Goal: Task Accomplishment & Management: Use online tool/utility

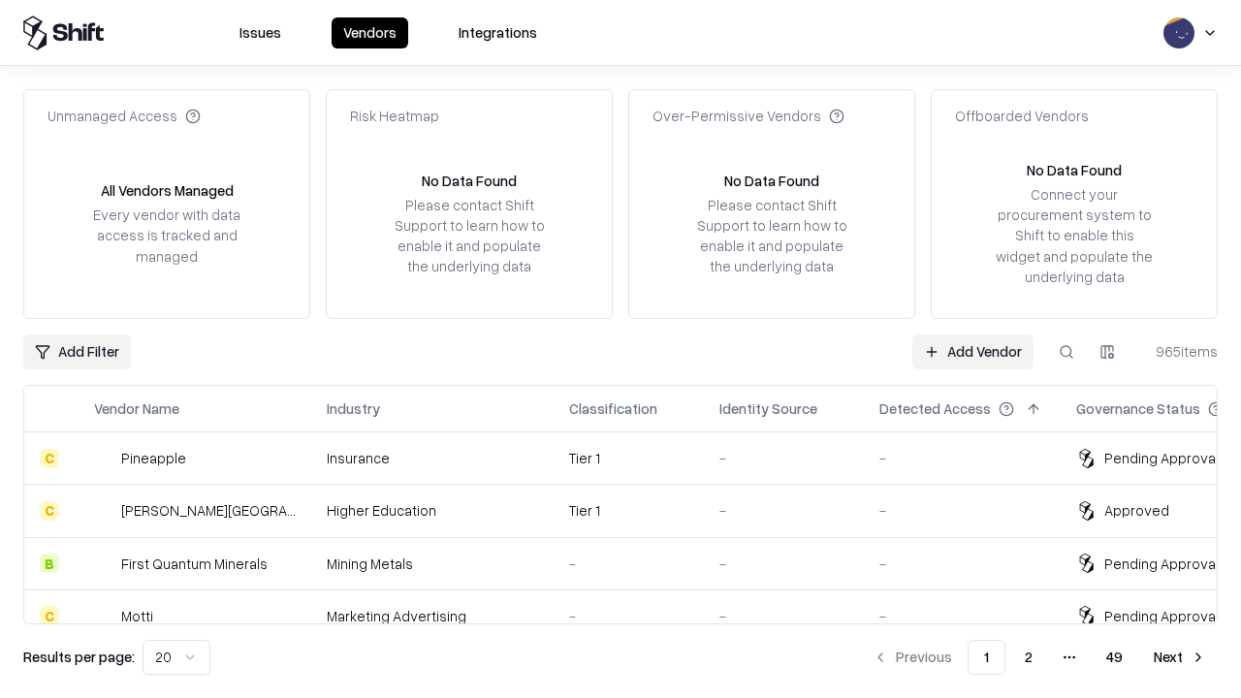
click at [973, 351] on link "Add Vendor" at bounding box center [973, 352] width 121 height 35
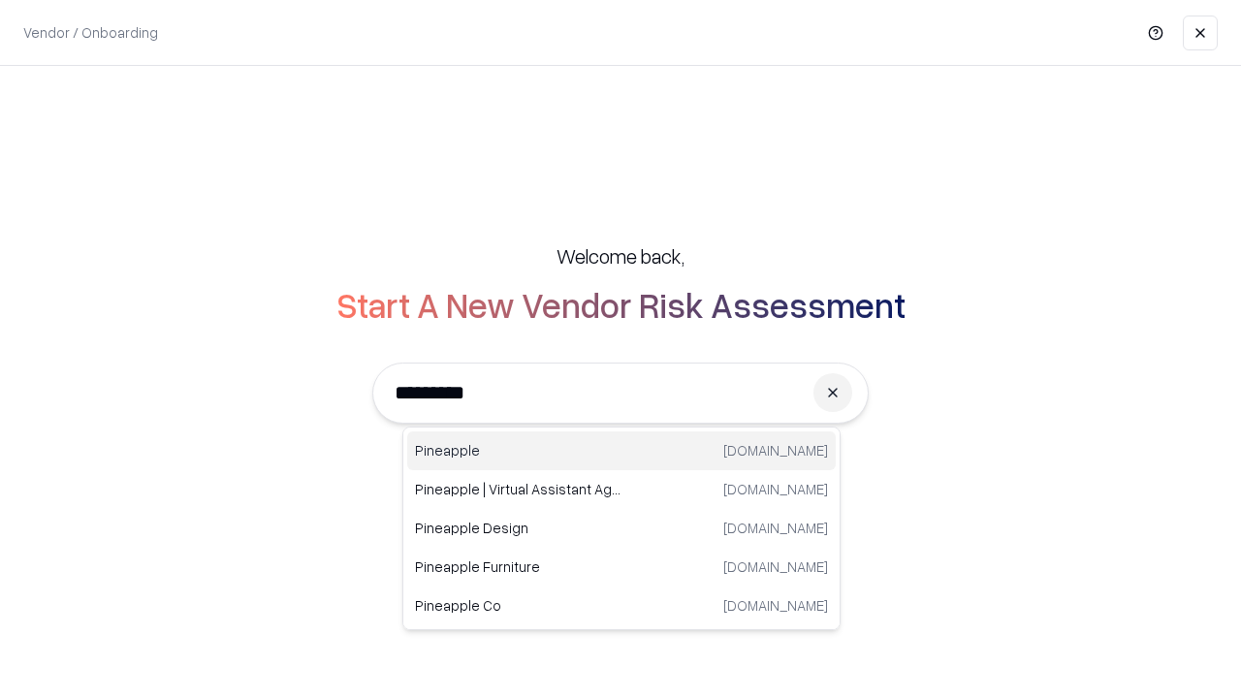
click at [622, 451] on div "Pineapple pineappleenergy.com" at bounding box center [621, 451] width 429 height 39
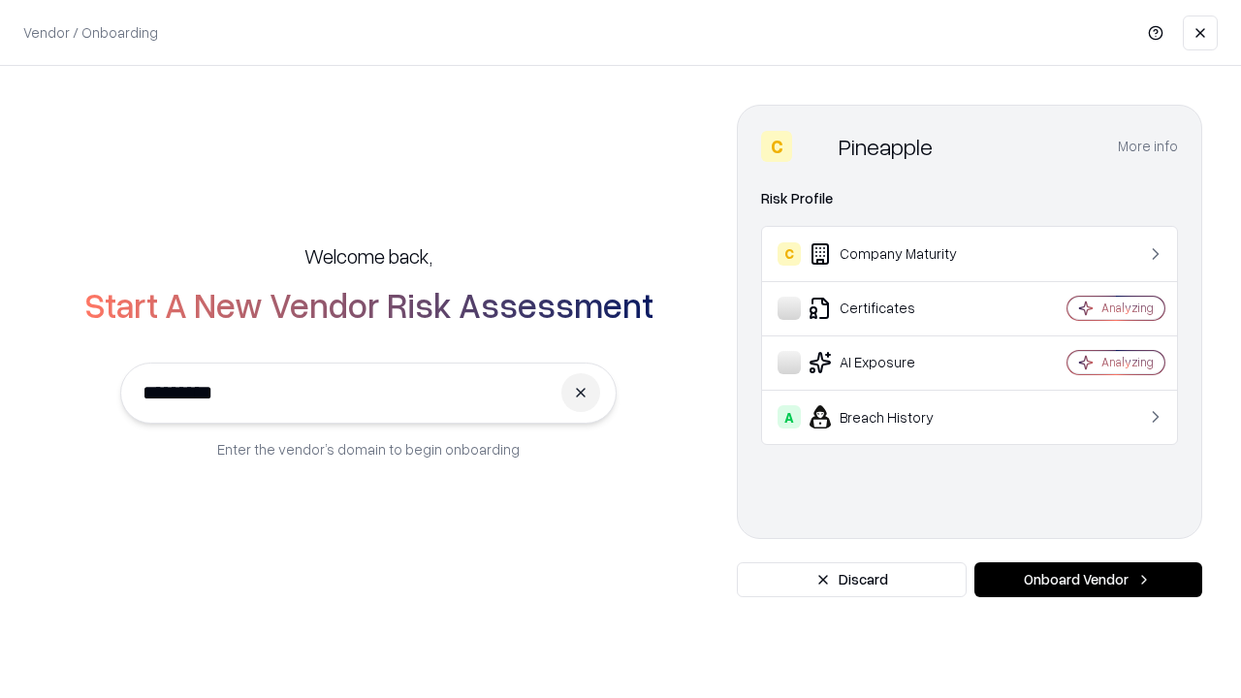
type input "*********"
click at [1088, 580] on button "Onboard Vendor" at bounding box center [1089, 579] width 228 height 35
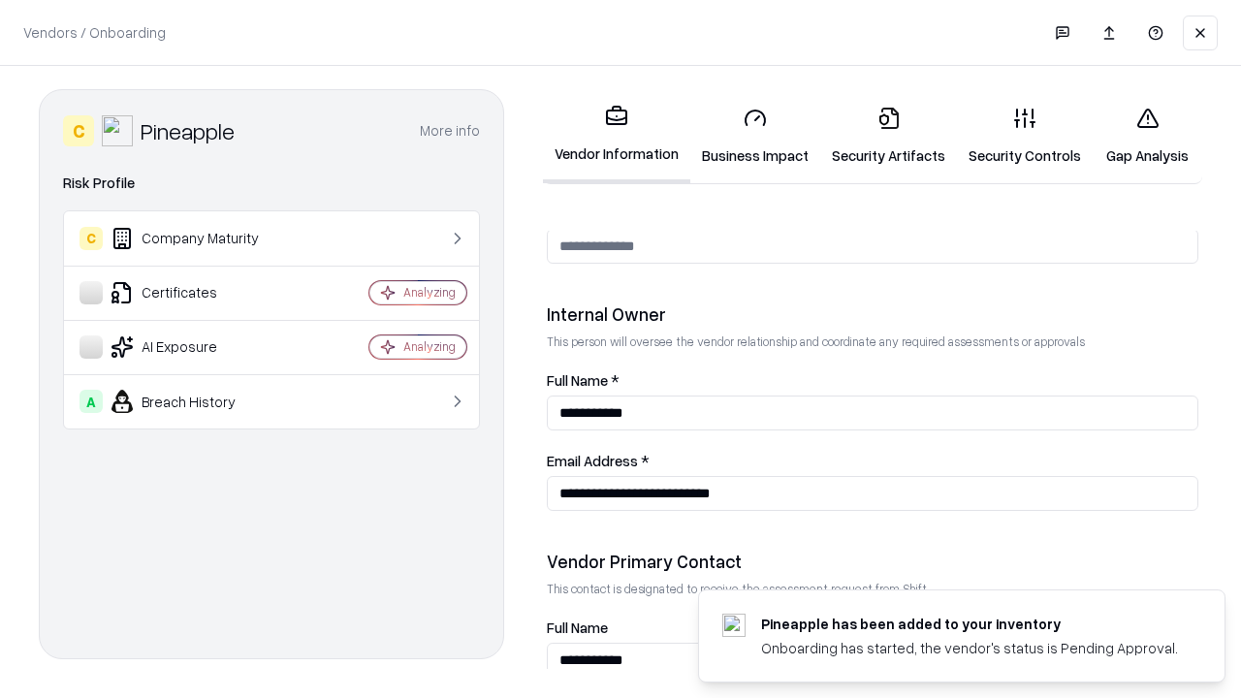
scroll to position [1005, 0]
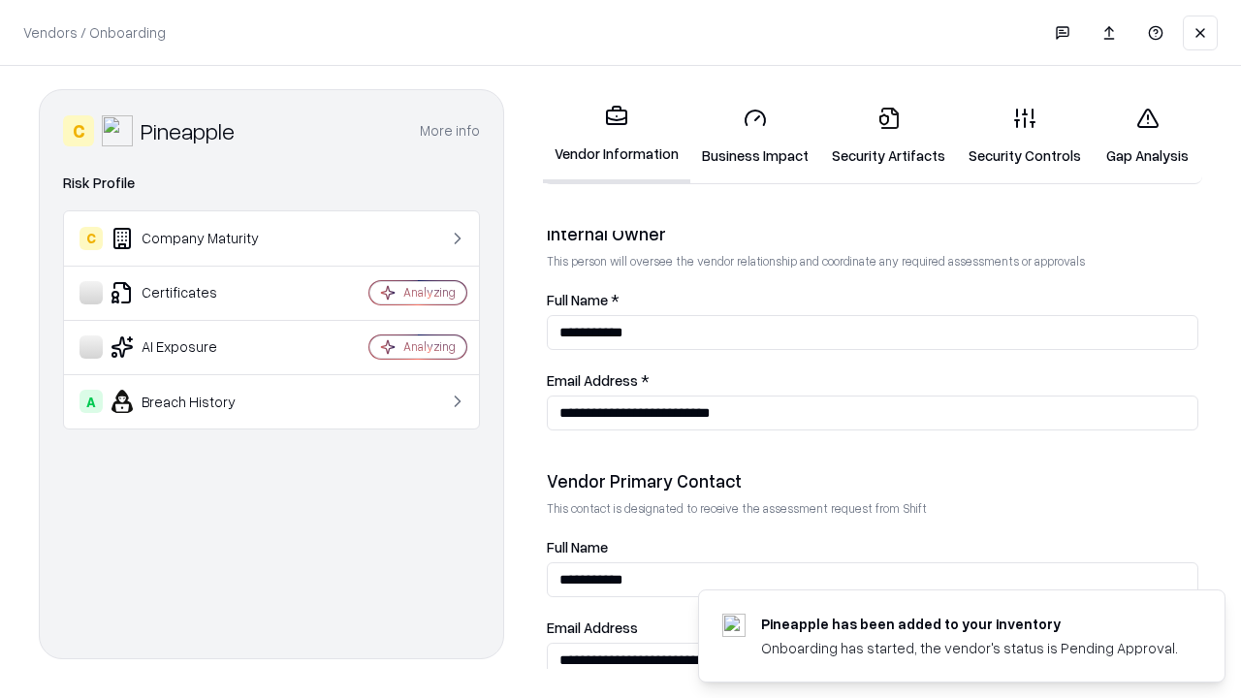
click at [755, 136] on link "Business Impact" at bounding box center [756, 136] width 130 height 90
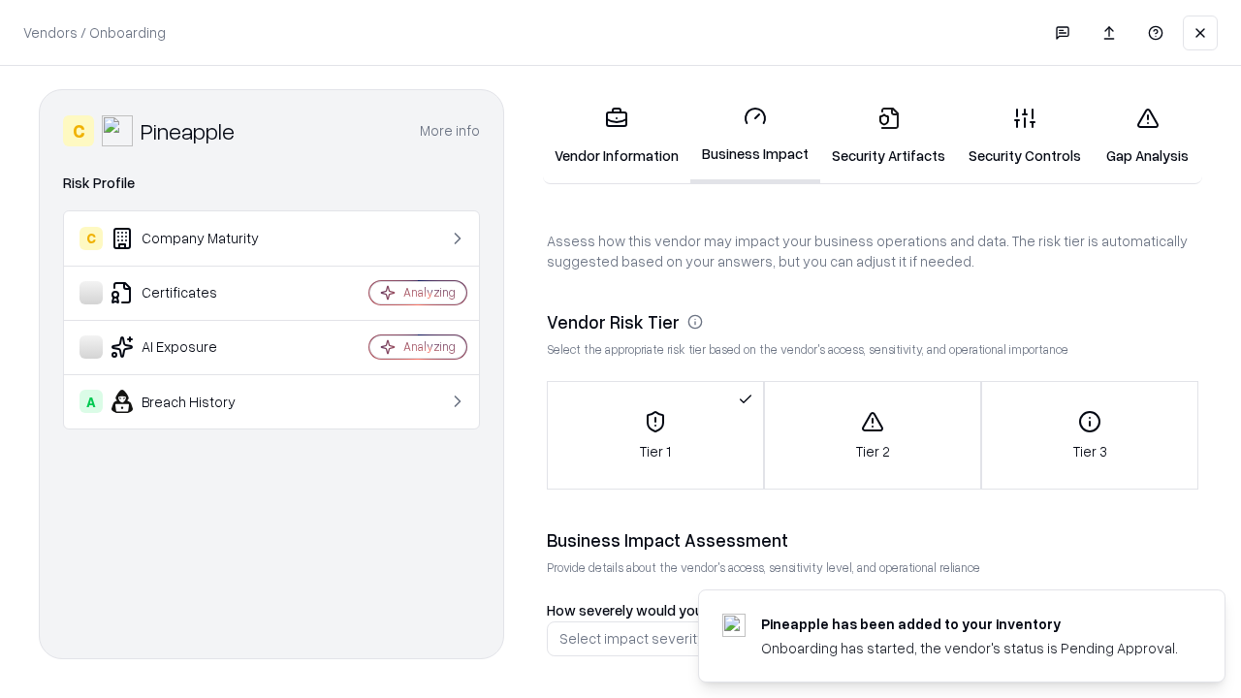
click at [1147, 136] on link "Gap Analysis" at bounding box center [1148, 136] width 110 height 90
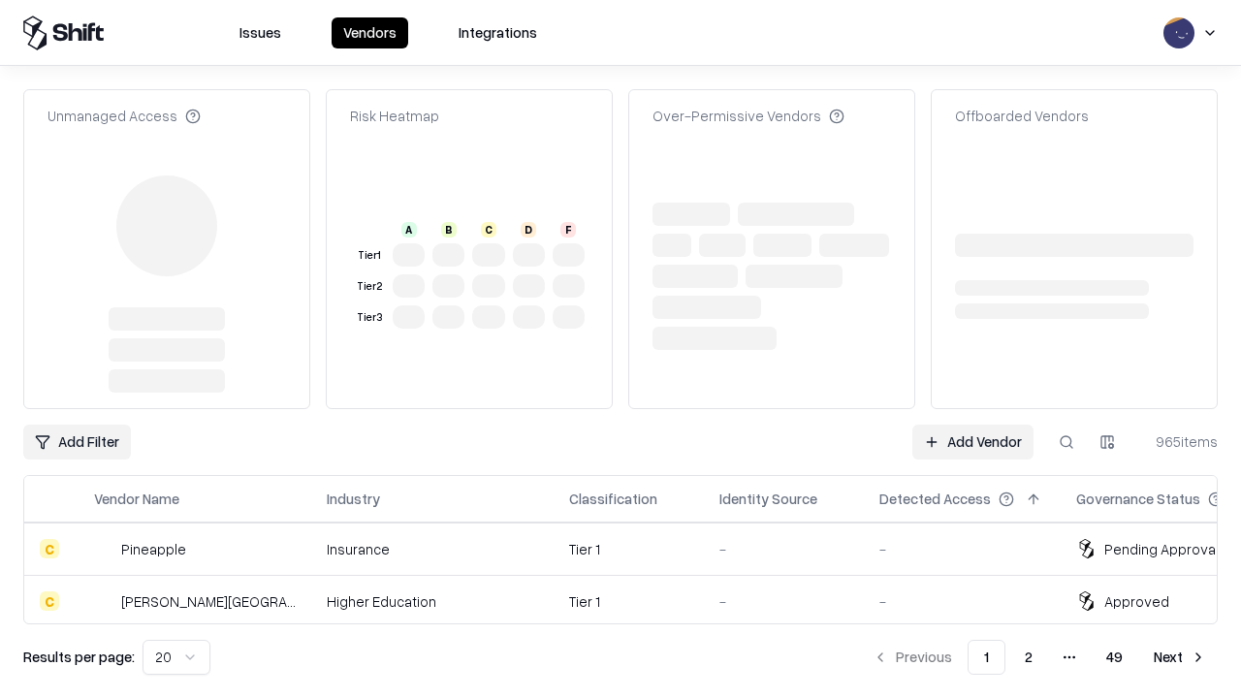
click at [973, 425] on link "Add Vendor" at bounding box center [973, 442] width 121 height 35
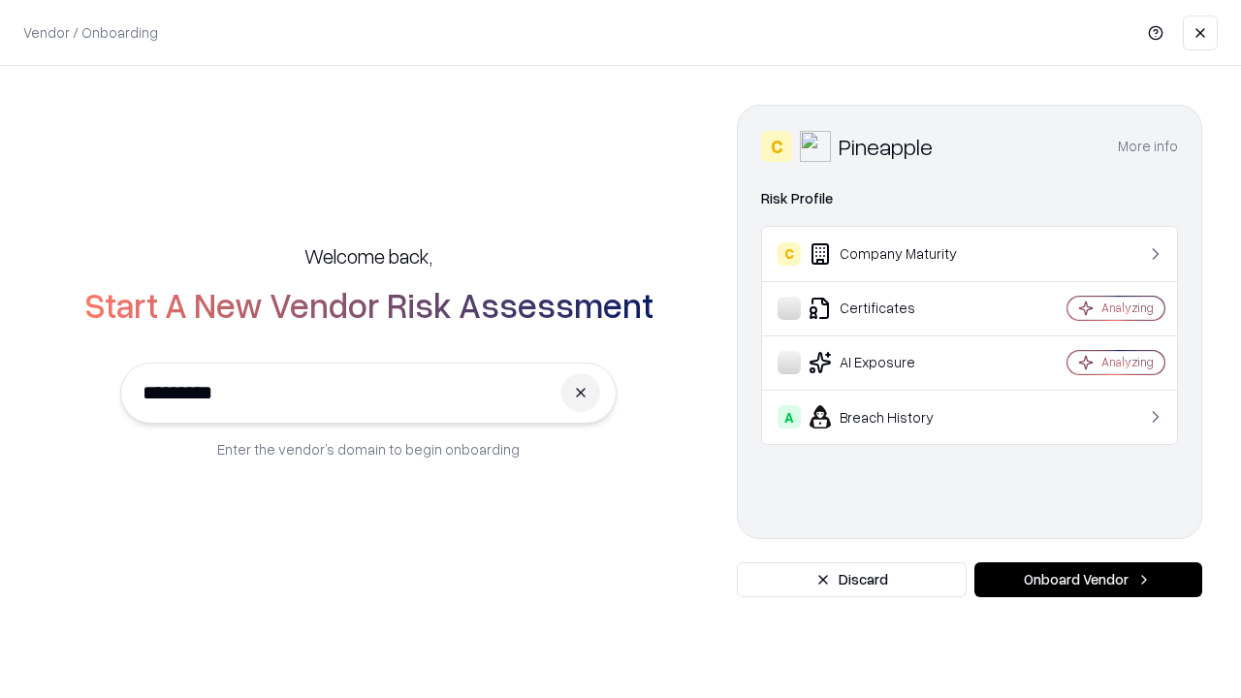
type input "*********"
click at [1088, 580] on button "Onboard Vendor" at bounding box center [1089, 579] width 228 height 35
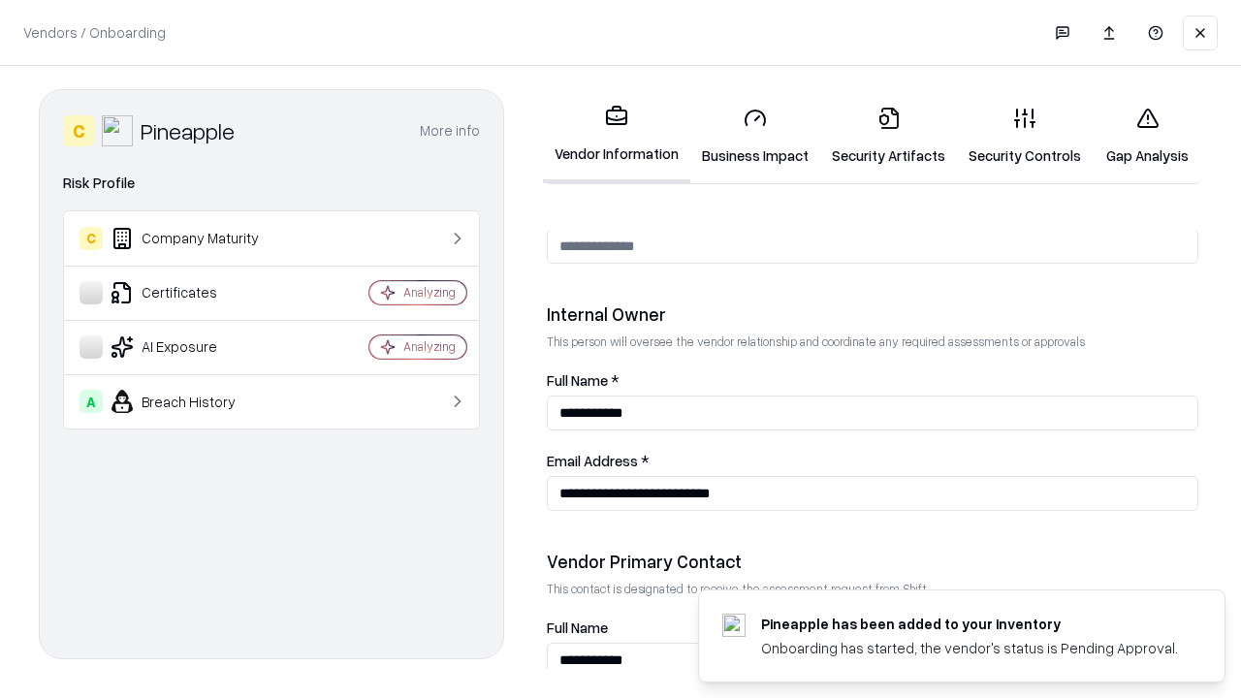
scroll to position [1005, 0]
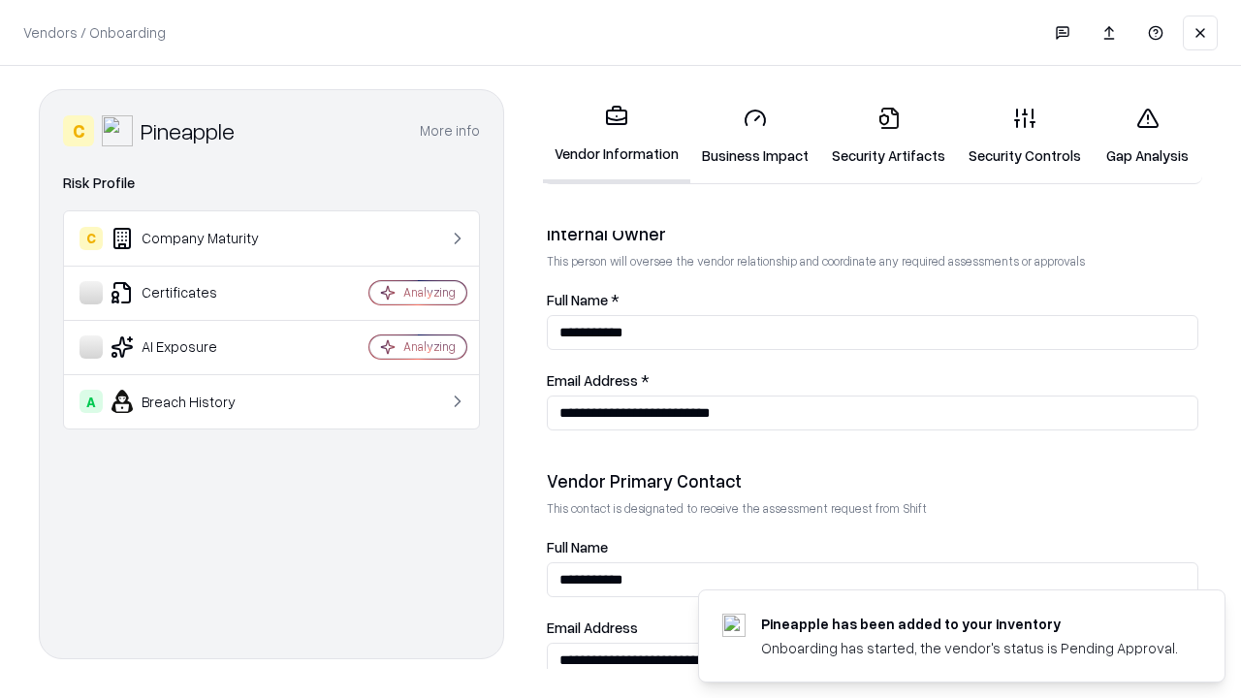
click at [1147, 136] on link "Gap Analysis" at bounding box center [1148, 136] width 110 height 90
